Goal: Transaction & Acquisition: Purchase product/service

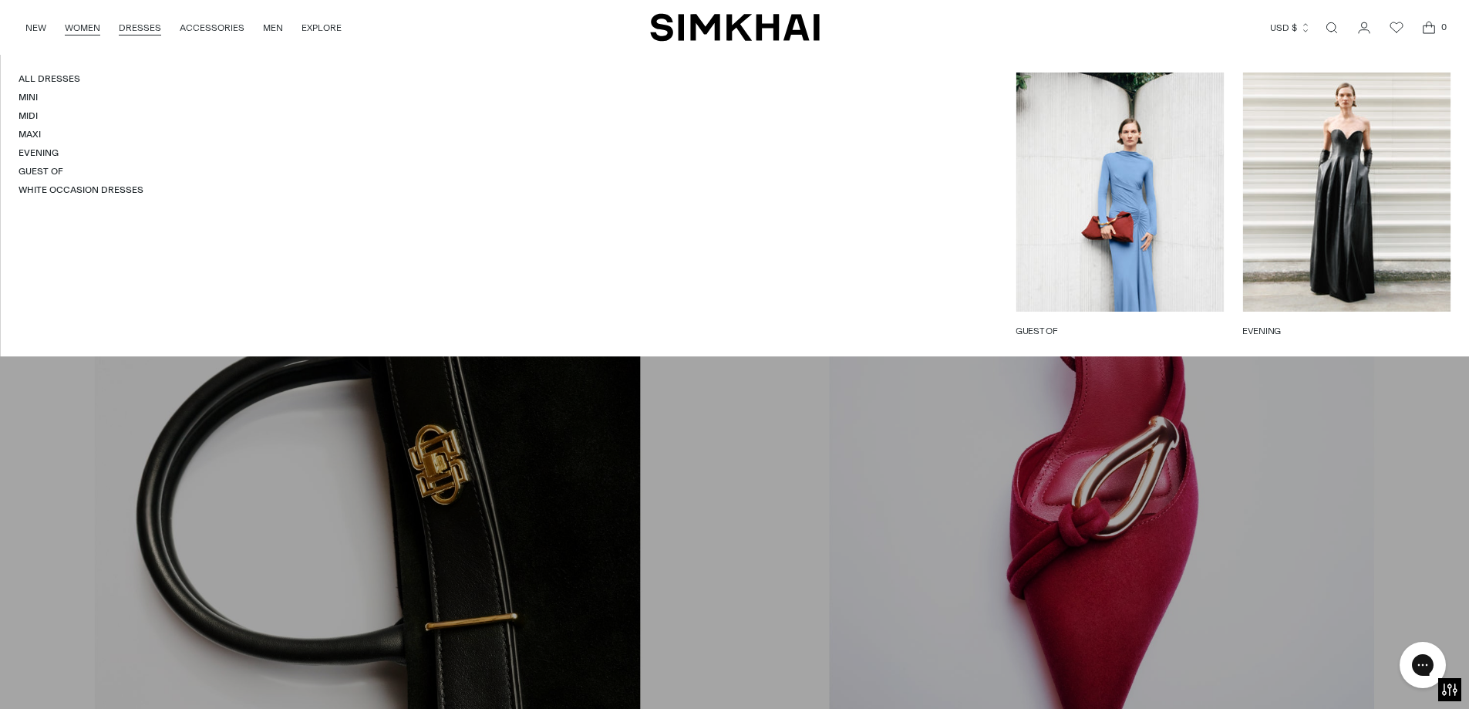
scroll to position [1844, 0]
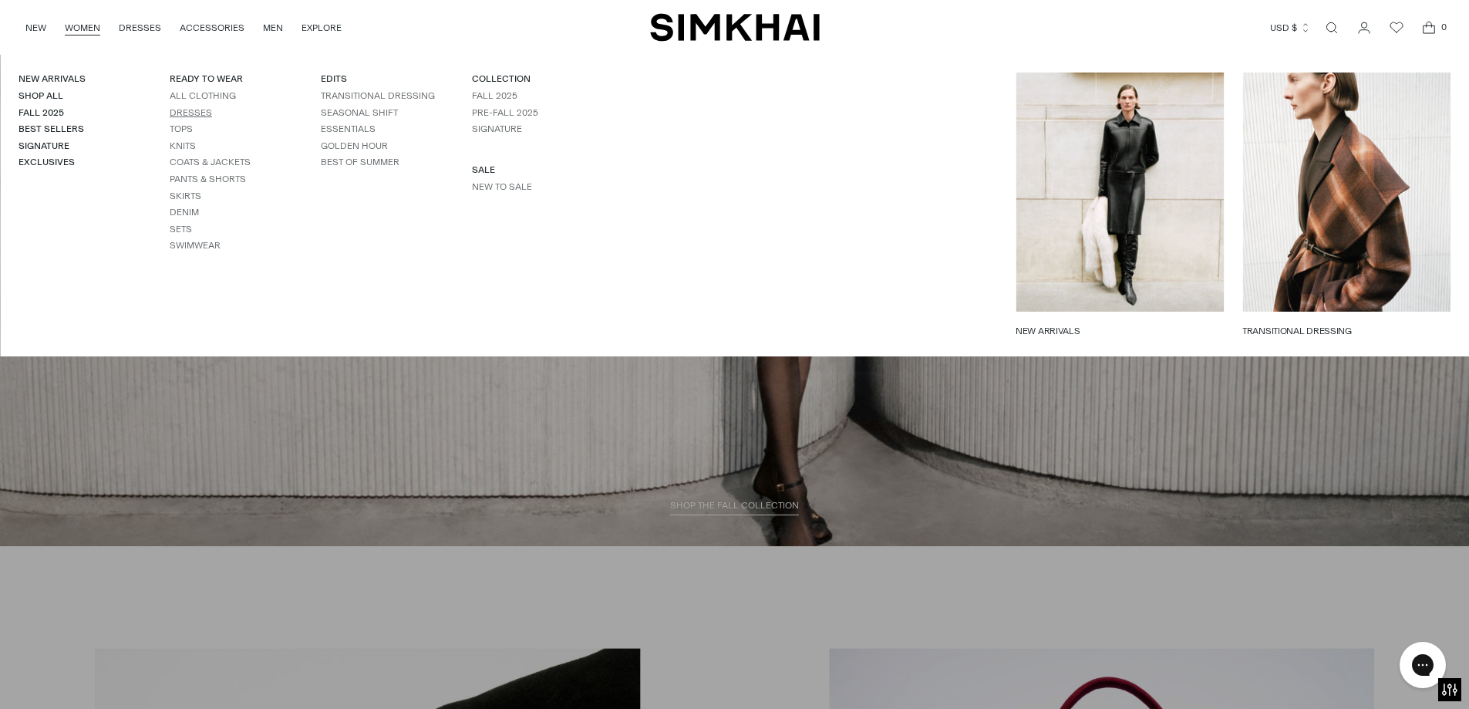
click at [191, 110] on link "Dresses" at bounding box center [191, 112] width 42 height 11
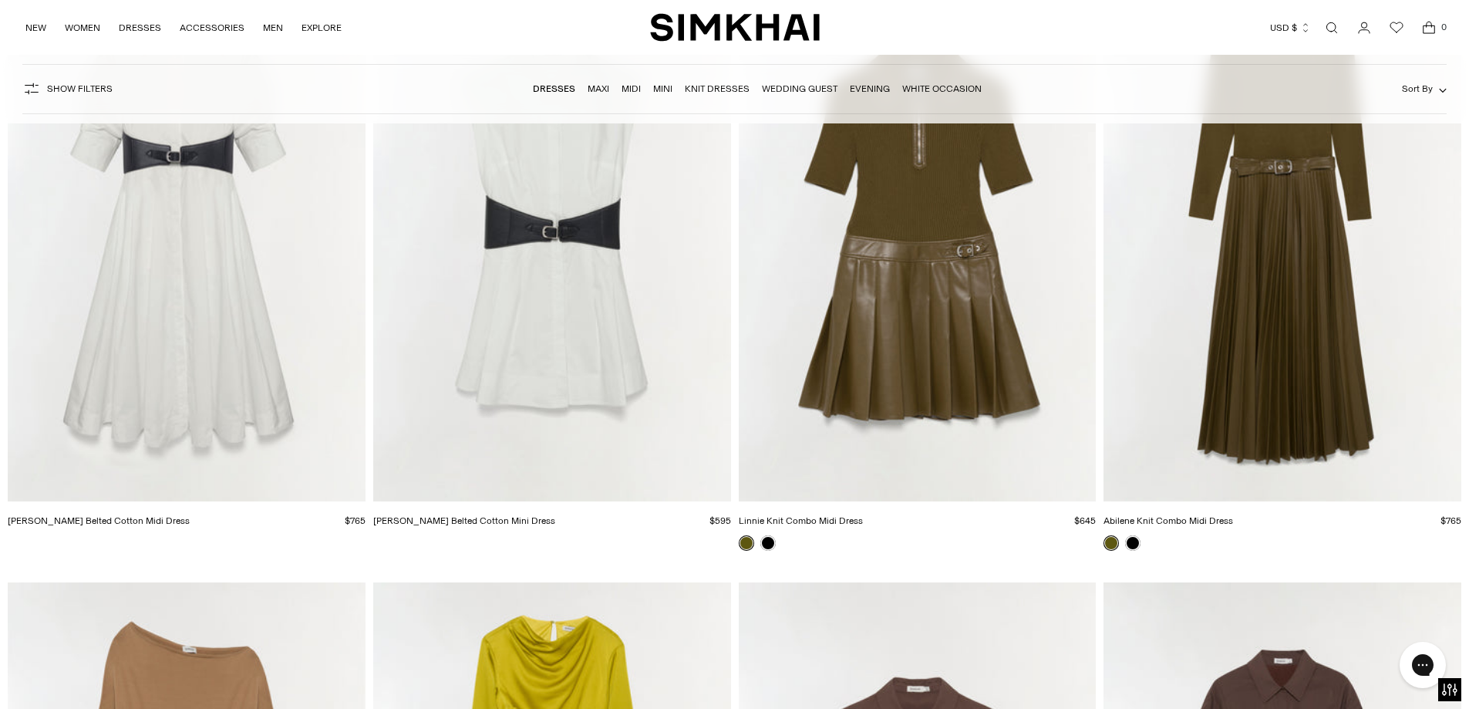
scroll to position [5631, 0]
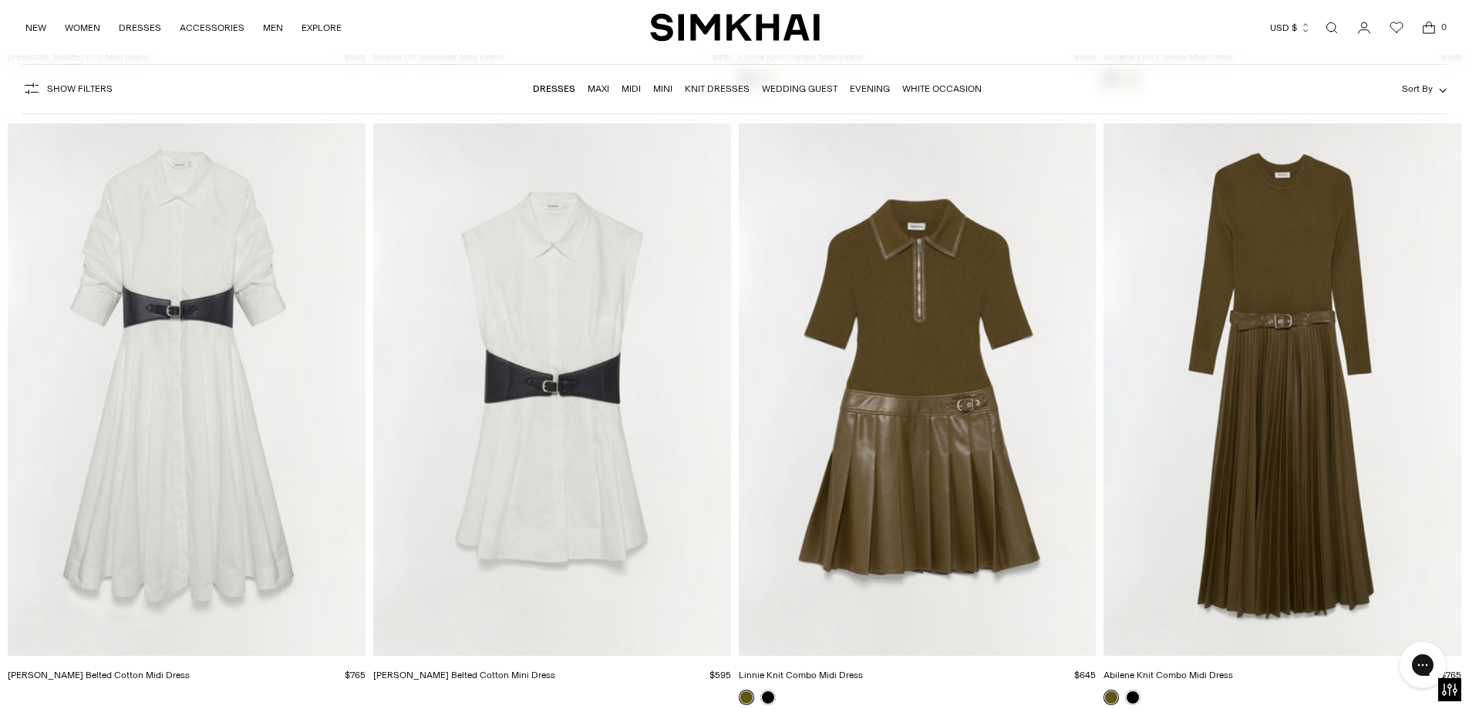
click at [0, 0] on img "Adler Belted Cotton Mini Dress" at bounding box center [0, 0] width 0 height 0
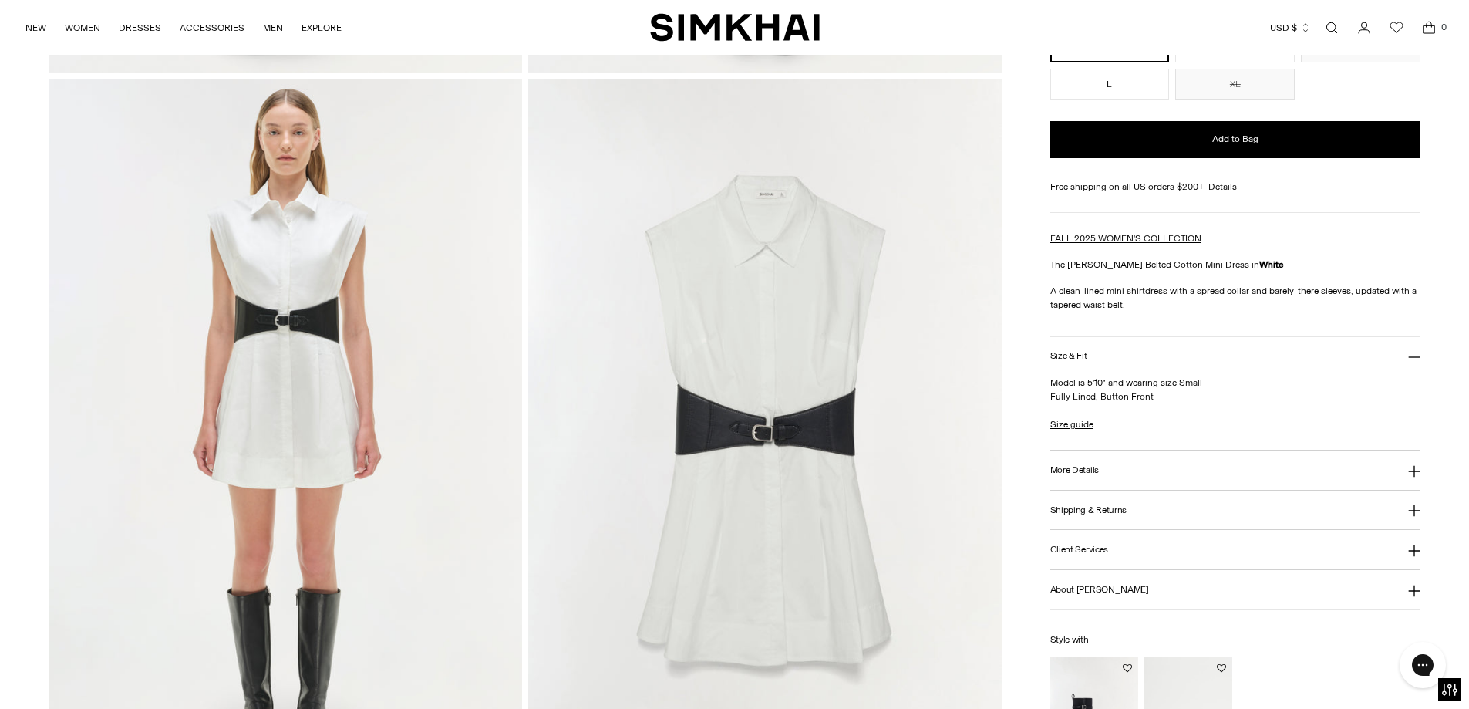
scroll to position [1466, 0]
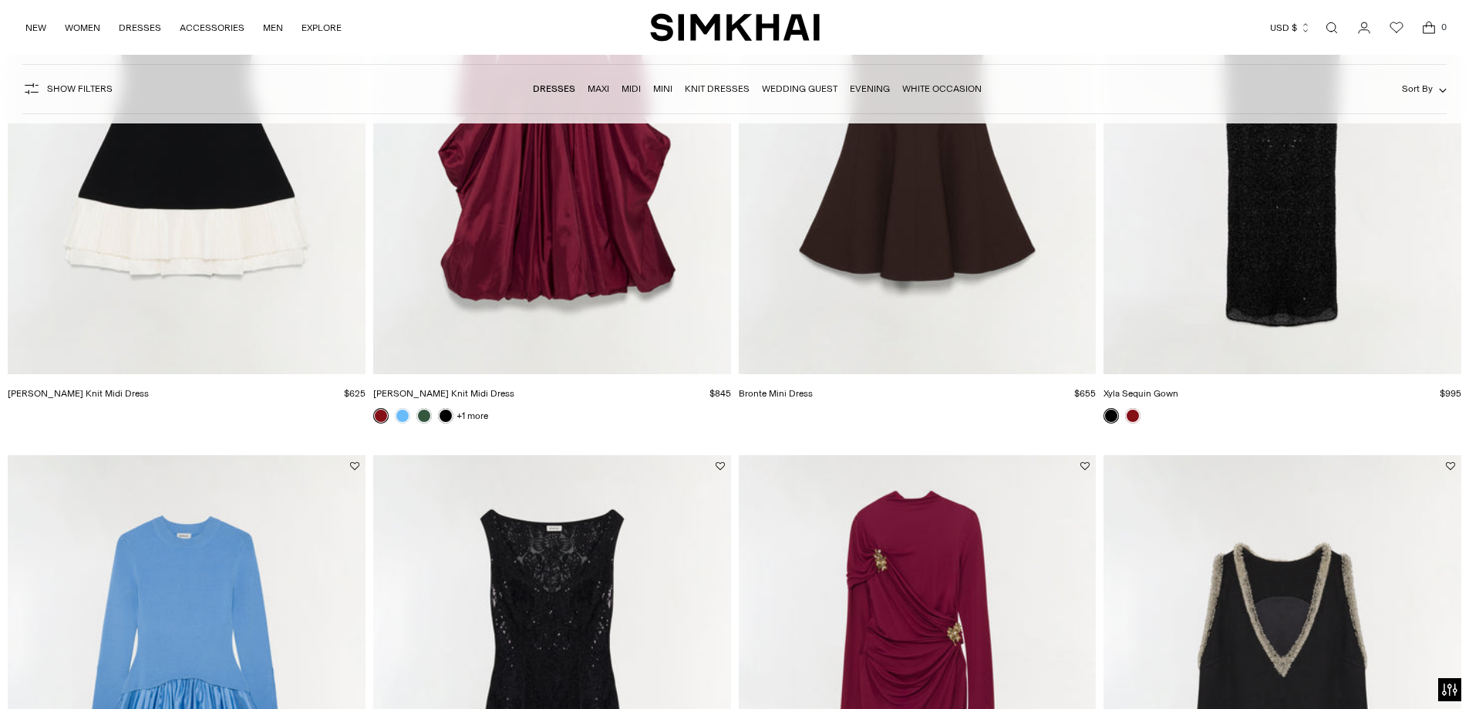
scroll to position [2470, 0]
